Goal: Complete application form: Complete application form

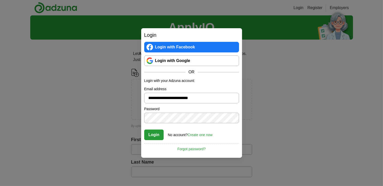
click at [147, 135] on button "Login" at bounding box center [154, 135] width 20 height 11
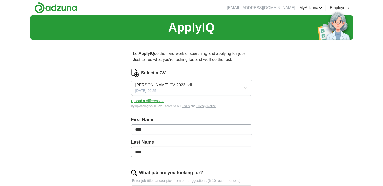
click at [0, 0] on link "ApplyIQ" at bounding box center [0, 0] width 0 height 0
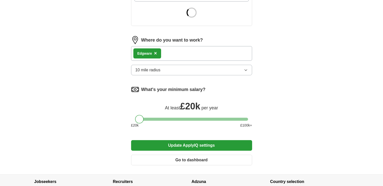
scroll to position [203, 0]
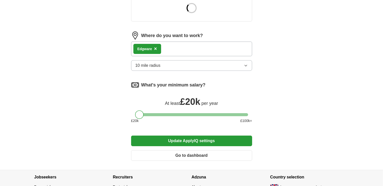
click at [186, 45] on div "Edgware ×" at bounding box center [191, 49] width 121 height 15
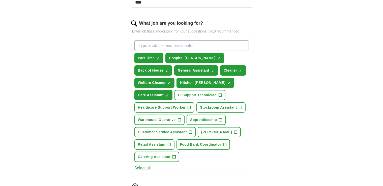
scroll to position [164, 0]
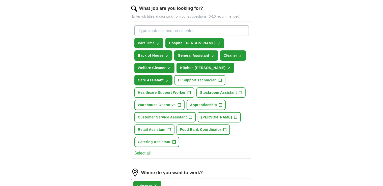
click at [0, 0] on span "×" at bounding box center [0, 0] width 0 height 0
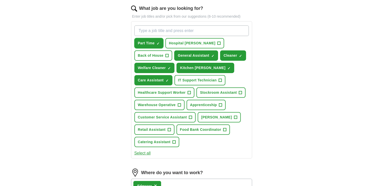
click at [0, 0] on span "×" at bounding box center [0, 0] width 0 height 0
click at [159, 41] on span "+" at bounding box center [158, 43] width 3 height 4
click at [0, 0] on span "×" at bounding box center [0, 0] width 0 height 0
click at [220, 53] on div "Part Time ✓ × Hospital Porter + Back of House + General Assistant ✓ × Cleaner ✓…" at bounding box center [191, 86] width 116 height 126
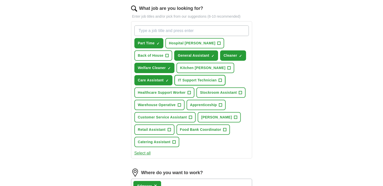
click at [198, 78] on span "IT Support Technician" at bounding box center [197, 80] width 39 height 5
click at [212, 90] on span "Stockroom Assistant" at bounding box center [218, 92] width 37 height 5
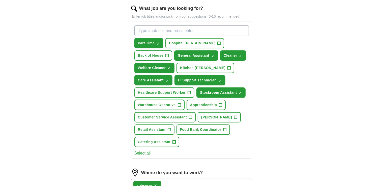
click at [164, 104] on span "Warehouse Operative" at bounding box center [157, 104] width 38 height 5
click at [206, 115] on span "[PERSON_NAME]" at bounding box center [216, 117] width 31 height 5
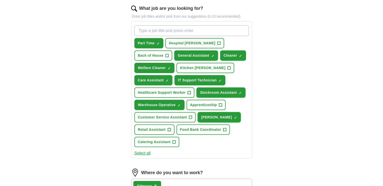
scroll to position [327, 0]
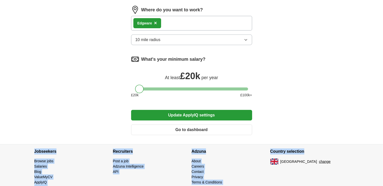
drag, startPoint x: 383, startPoint y: 152, endPoint x: 386, endPoint y: 137, distance: 15.0
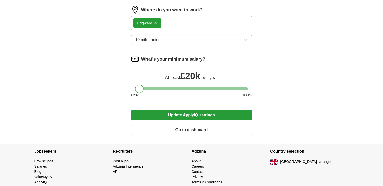
click at [178, 19] on div "Edgware ×" at bounding box center [191, 23] width 121 height 15
drag, startPoint x: 178, startPoint y: 19, endPoint x: 171, endPoint y: 21, distance: 8.2
click at [176, 20] on div "Edgware ×" at bounding box center [191, 23] width 121 height 15
click at [169, 22] on div "Edgware ×" at bounding box center [191, 23] width 121 height 15
click at [164, 19] on div "Edgware ×" at bounding box center [191, 23] width 121 height 15
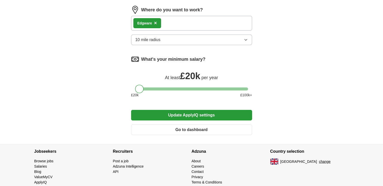
click at [169, 40] on button "10 mile radius" at bounding box center [191, 40] width 121 height 11
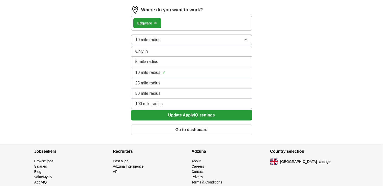
click at [154, 80] on span "25 mile radius" at bounding box center [147, 83] width 25 height 6
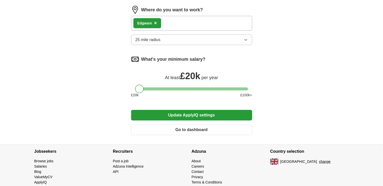
drag, startPoint x: 141, startPoint y: 88, endPoint x: 104, endPoint y: 92, distance: 37.5
click at [180, 114] on button "Update ApplyIQ settings" at bounding box center [191, 115] width 121 height 11
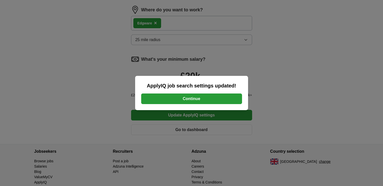
click at [187, 97] on button "Continue" at bounding box center [191, 99] width 101 height 11
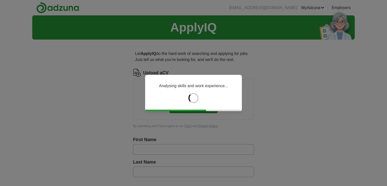
click at [337, 85] on div "Analysing skills and work experience..." at bounding box center [193, 93] width 387 height 186
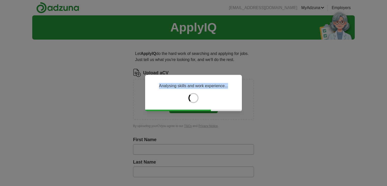
click at [300, 92] on div "Analysing skills and work experience..." at bounding box center [193, 93] width 387 height 186
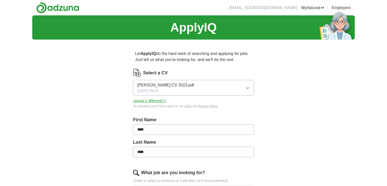
type input "****"
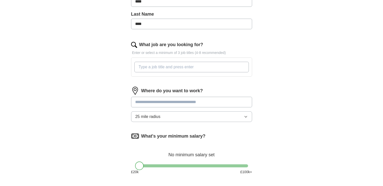
scroll to position [138, 0]
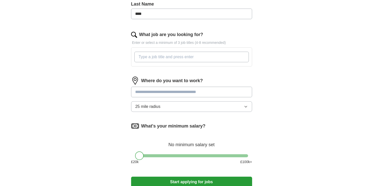
click at [194, 90] on input at bounding box center [191, 92] width 121 height 11
type input "*******"
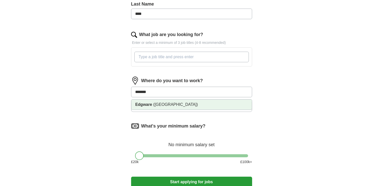
click at [157, 104] on span "(North West London)" at bounding box center [175, 104] width 45 height 4
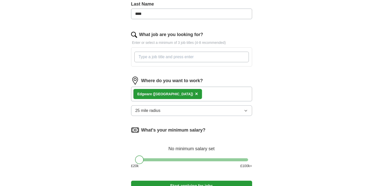
click at [187, 181] on button "Start applying for jobs" at bounding box center [191, 186] width 121 height 11
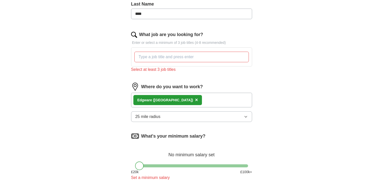
click at [165, 53] on input "What job are you looking for?" at bounding box center [191, 57] width 114 height 11
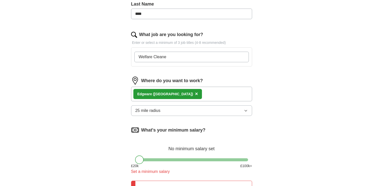
type input "Welfare Cleaner"
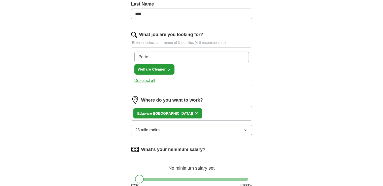
type input "[PERSON_NAME]"
type input "I"
type input "General Assistant"
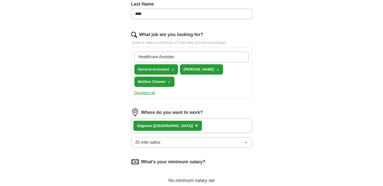
type input "Healthcare Assistant"
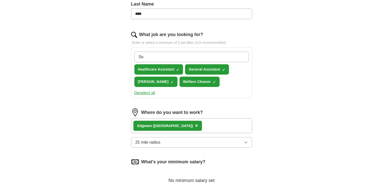
type input "S"
type input "Postal Sorter"
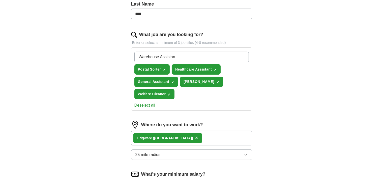
type input "Warehouse Assistant"
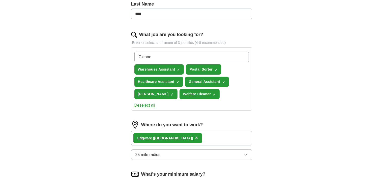
type input "Cleaner"
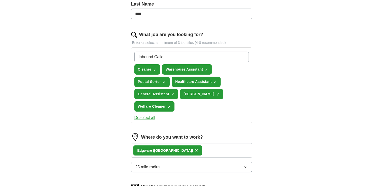
type input "Inbound Caller"
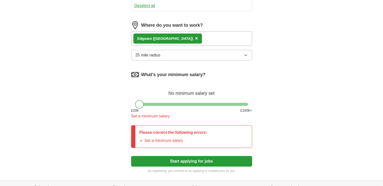
scroll to position [250, 0]
click at [137, 102] on div at bounding box center [139, 104] width 9 height 9
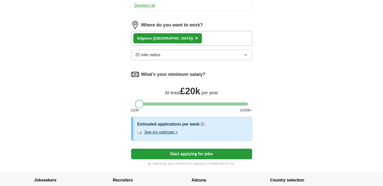
drag, startPoint x: 137, startPoint y: 102, endPoint x: 132, endPoint y: 101, distance: 5.6
click at [132, 103] on div at bounding box center [191, 104] width 121 height 3
click at [167, 154] on button "Start applying for jobs" at bounding box center [191, 154] width 121 height 11
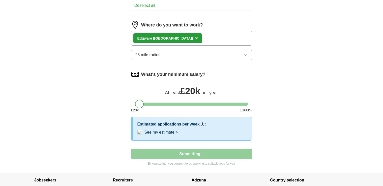
select select "**"
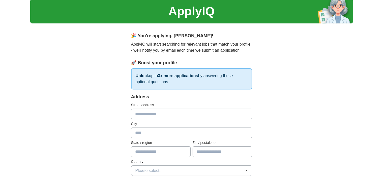
scroll to position [0, 0]
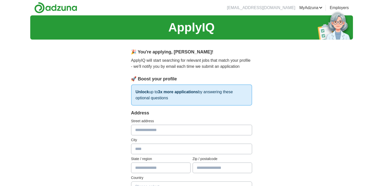
click at [161, 133] on input "text" at bounding box center [191, 130] width 121 height 11
type input "**********"
type input "******"
type input "**********"
type input "*******"
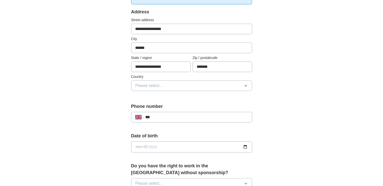
scroll to position [114, 0]
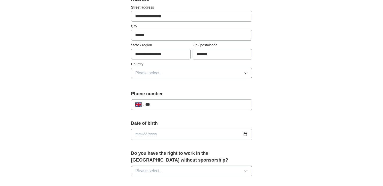
click at [205, 78] on div "**********" at bounding box center [191, 40] width 121 height 88
click at [211, 74] on button "Please select..." at bounding box center [191, 73] width 121 height 11
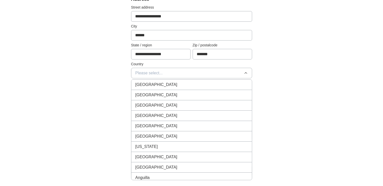
click at [199, 83] on div "[GEOGRAPHIC_DATA]" at bounding box center [191, 85] width 112 height 6
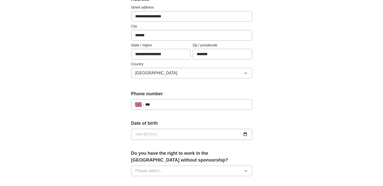
click at [180, 106] on input "***" at bounding box center [196, 105] width 102 height 6
type input "**********"
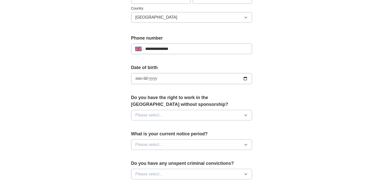
scroll to position [173, 0]
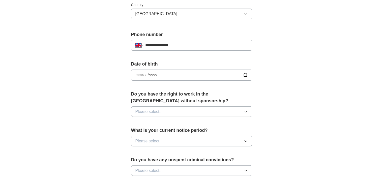
click at [225, 109] on button "Please select..." at bounding box center [191, 111] width 121 height 11
click at [179, 124] on div "Yes" at bounding box center [191, 123] width 112 height 6
click at [185, 141] on button "Please select..." at bounding box center [191, 141] width 121 height 11
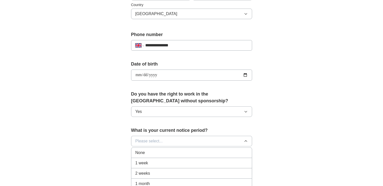
click at [183, 153] on div "None" at bounding box center [191, 153] width 112 height 6
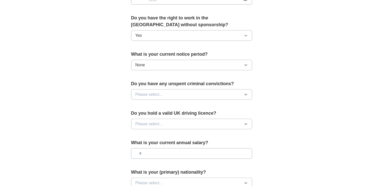
scroll to position [251, 0]
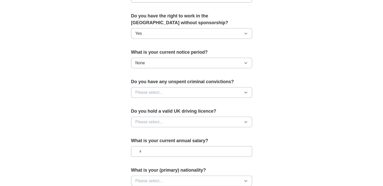
click at [206, 95] on button "Please select..." at bounding box center [191, 92] width 121 height 11
click at [172, 110] on li "No" at bounding box center [191, 114] width 120 height 10
click at [196, 122] on button "Please select..." at bounding box center [191, 122] width 121 height 11
click at [176, 141] on div "No" at bounding box center [191, 144] width 112 height 6
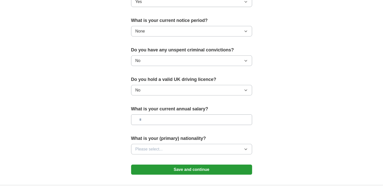
scroll to position [305, 0]
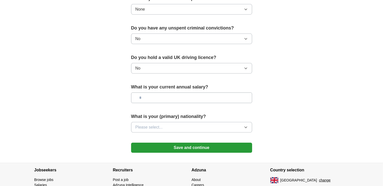
click at [195, 98] on input "text" at bounding box center [191, 98] width 121 height 11
type input "**"
click at [158, 122] on button "Please select..." at bounding box center [191, 127] width 121 height 11
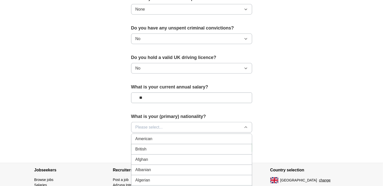
click at [143, 147] on span "British" at bounding box center [140, 149] width 11 height 6
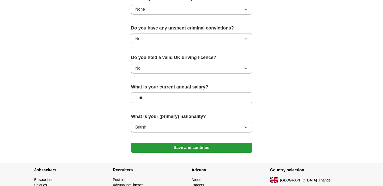
click at [177, 147] on button "Save and continue" at bounding box center [191, 148] width 121 height 10
